Goal: Information Seeking & Learning: Learn about a topic

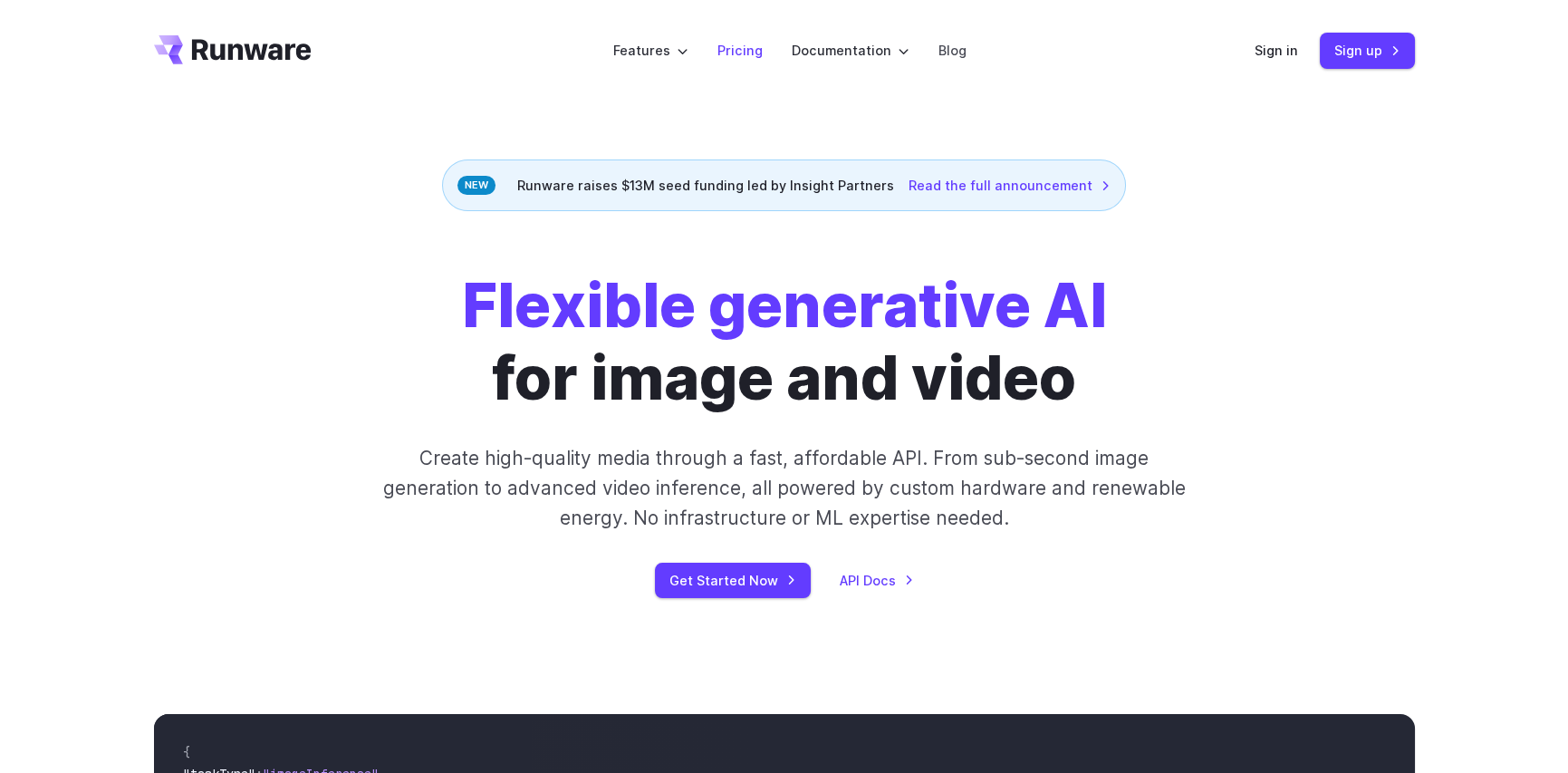
click at [734, 51] on link "Pricing" at bounding box center [739, 50] width 45 height 20
click at [752, 51] on link "Pricing" at bounding box center [739, 50] width 45 height 20
click at [734, 47] on link "Pricing" at bounding box center [739, 50] width 45 height 20
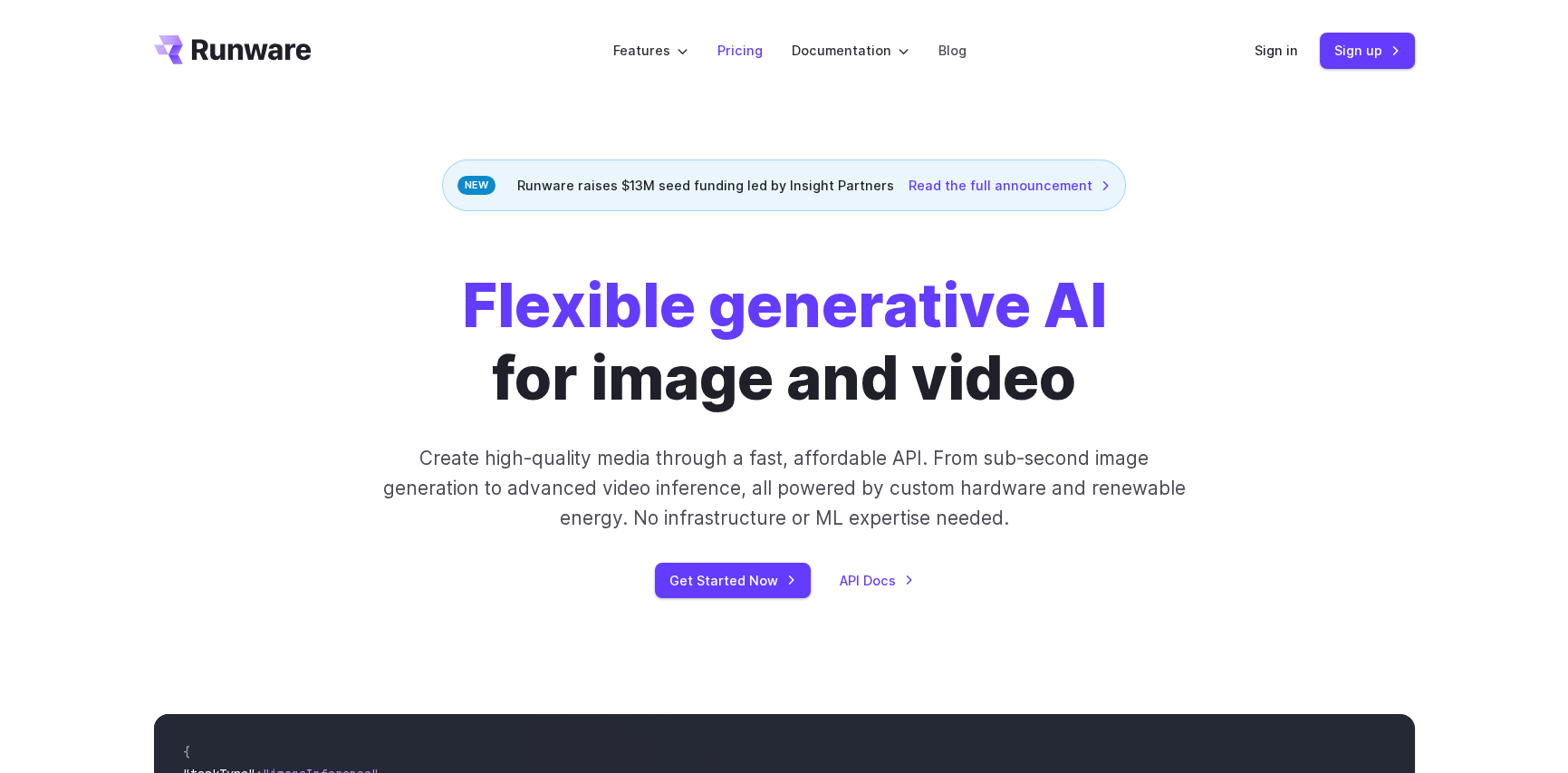
click at [734, 47] on link "Pricing" at bounding box center [739, 50] width 45 height 20
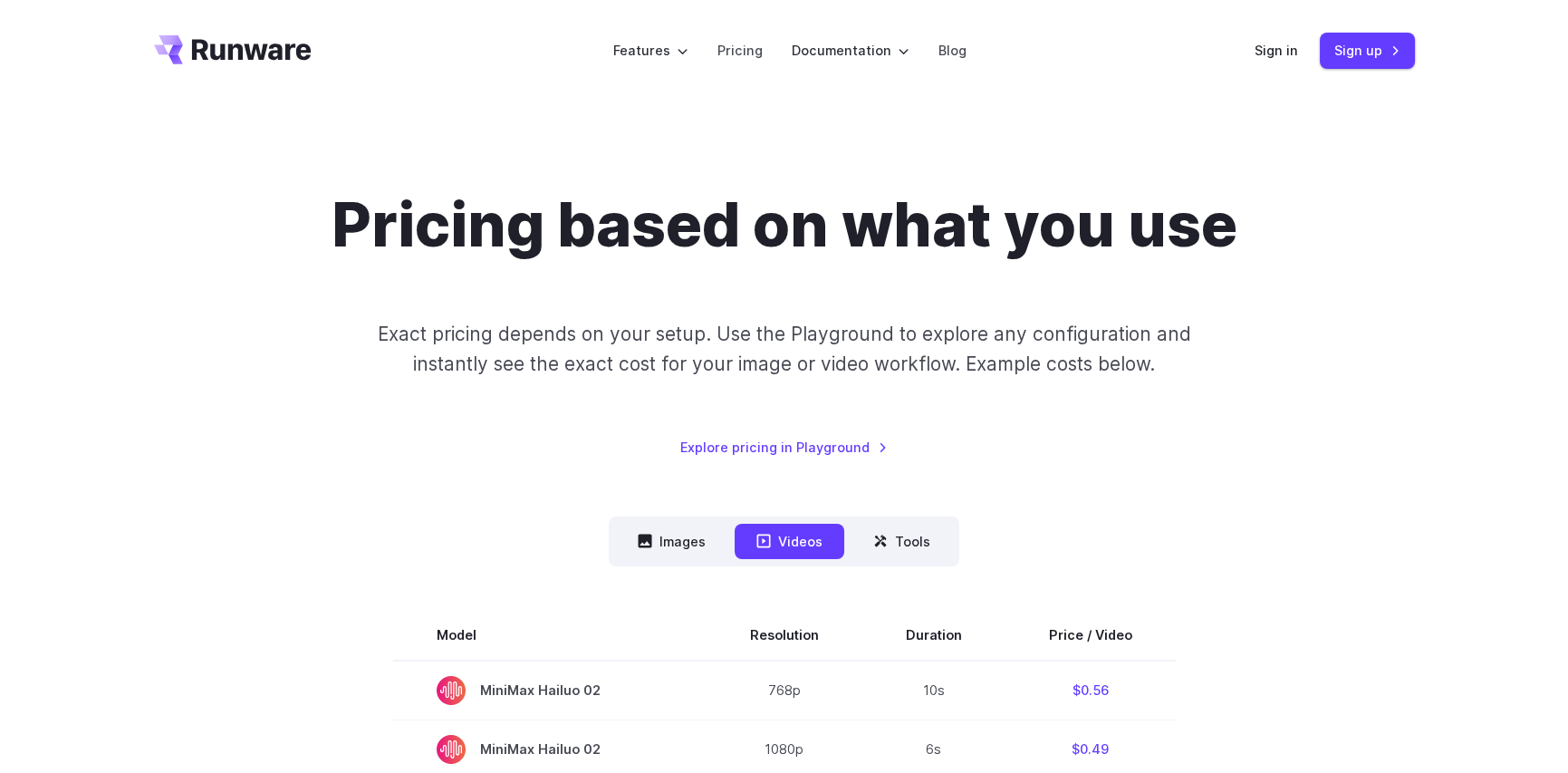
scroll to position [181, 0]
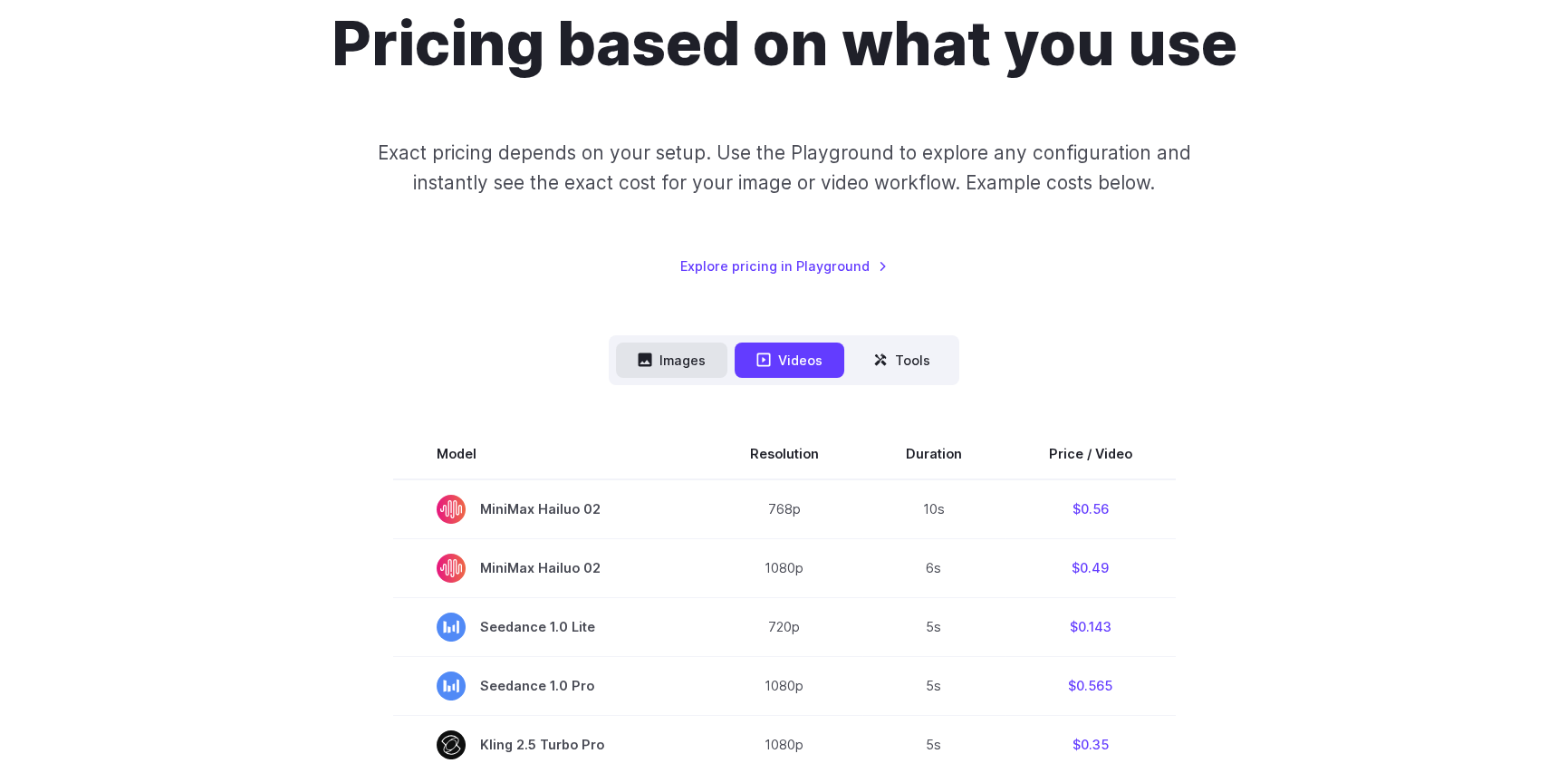
click at [685, 364] on button "Images" at bounding box center [672, 360] width 111 height 35
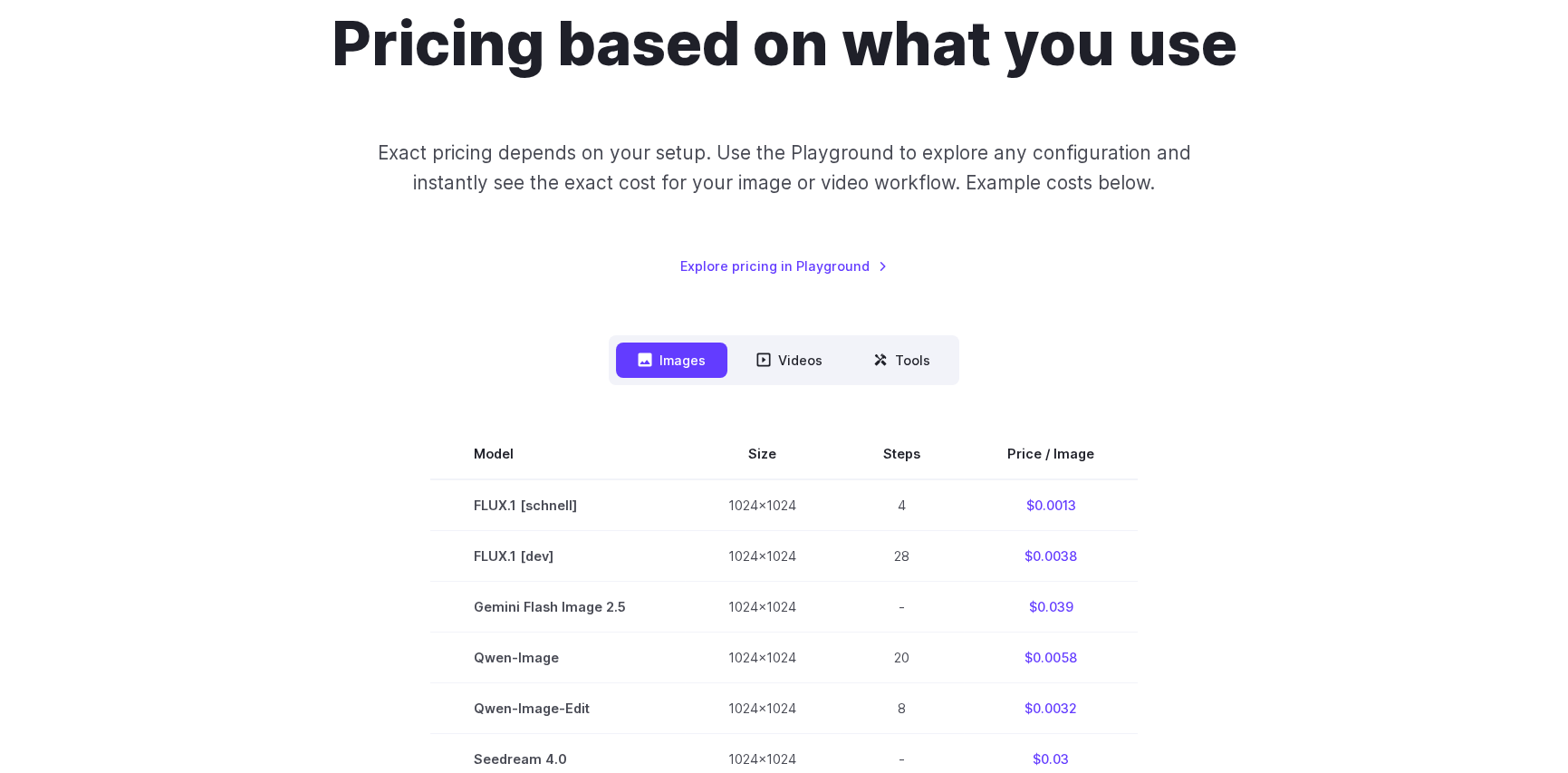
scroll to position [0, 0]
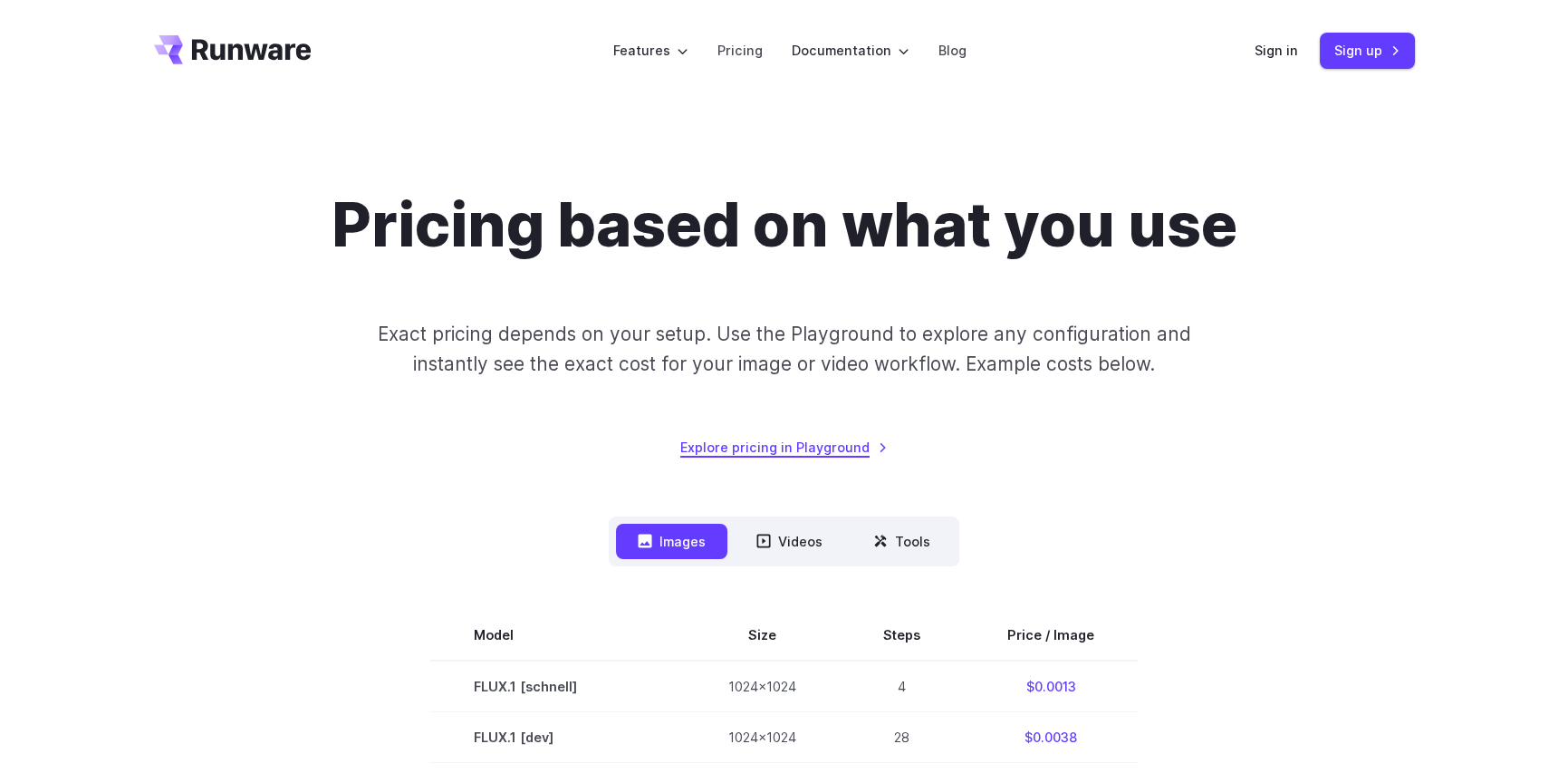
click at [844, 446] on link "Explore pricing in Playground" at bounding box center [784, 446] width 208 height 20
